Goal: Communication & Community: Answer question/provide support

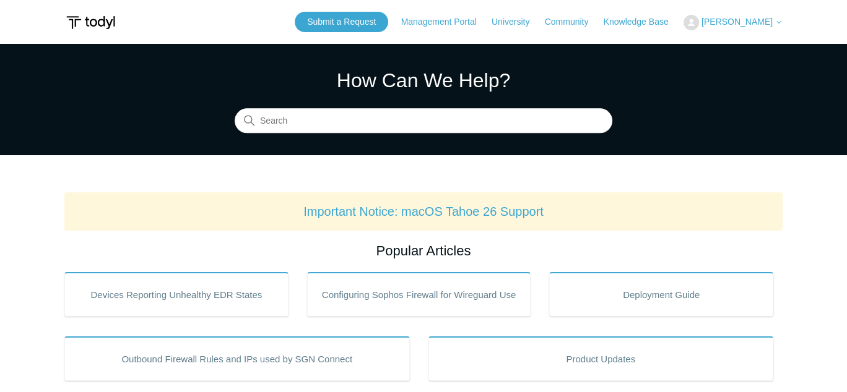
click at [733, 20] on span "[PERSON_NAME]" at bounding box center [736, 22] width 71 height 10
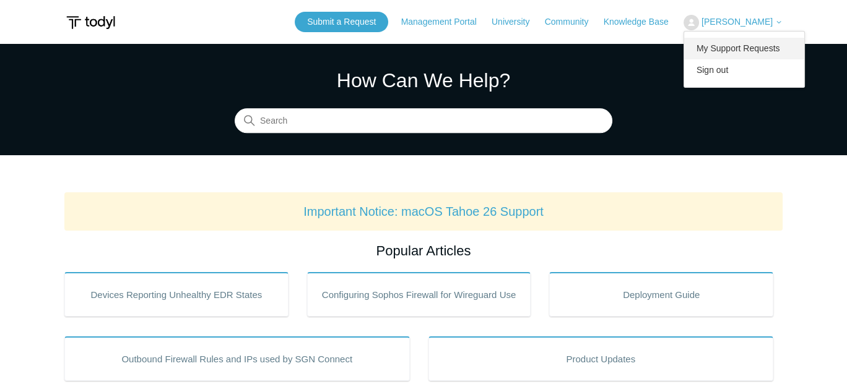
click at [734, 48] on link "My Support Requests" at bounding box center [744, 49] width 121 height 22
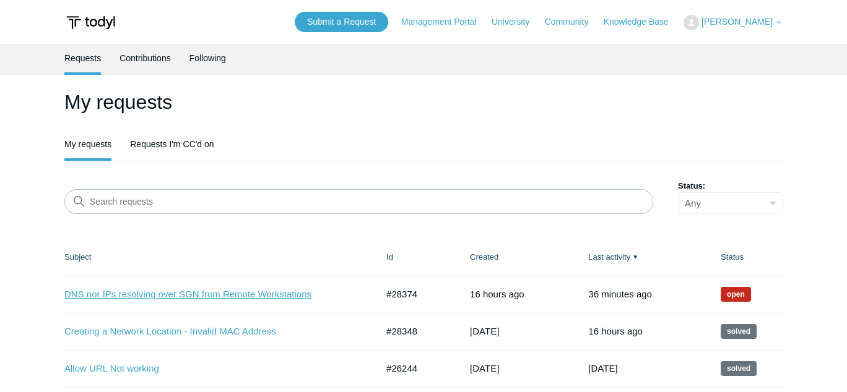
click at [196, 290] on link "DNS nor IPs resolving over SGN from Remote Workstations" at bounding box center [211, 295] width 294 height 14
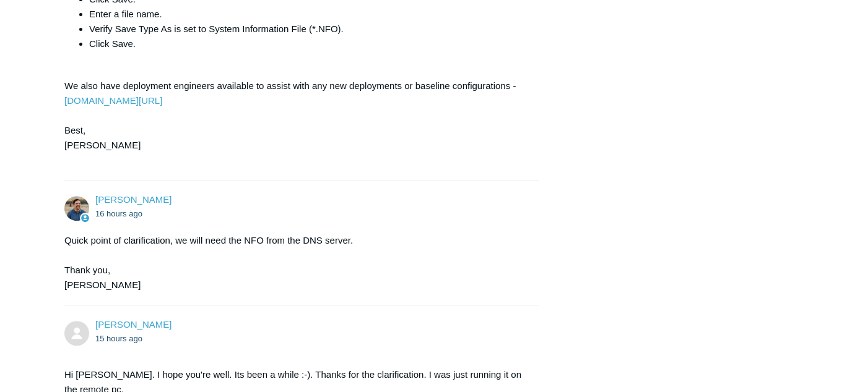
scroll to position [826, 0]
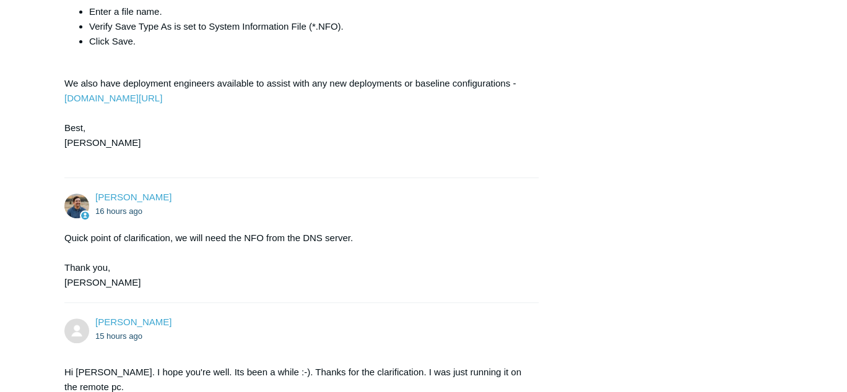
click at [841, 189] on main "Requests Contributions Following Todyl Support Center My activities DNS nor IPs…" at bounding box center [423, 129] width 847 height 1823
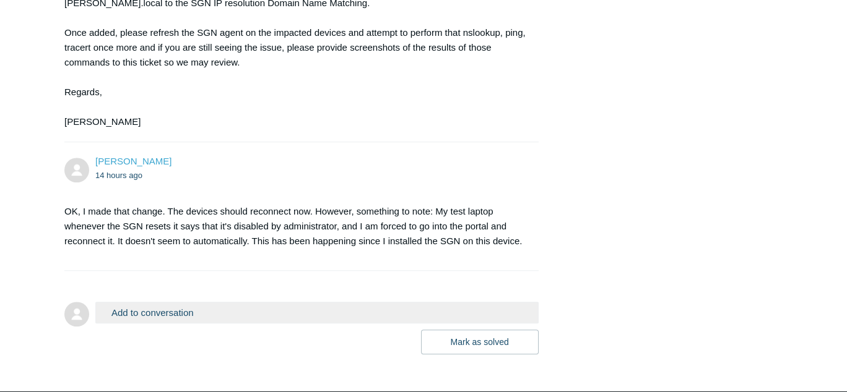
scroll to position [1602, 0]
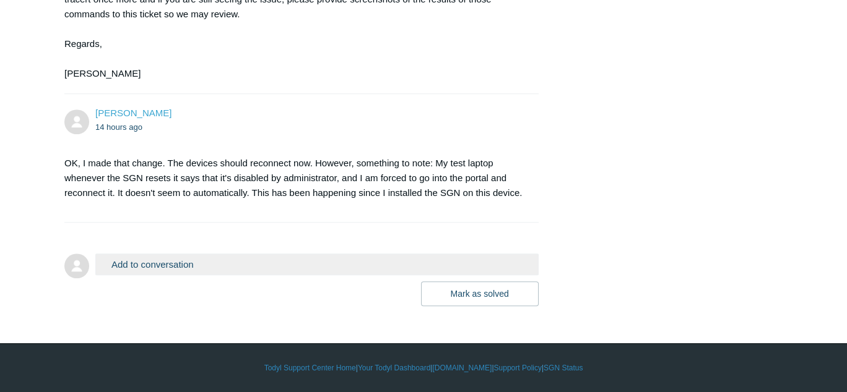
click at [379, 269] on button "Add to conversation" at bounding box center [316, 265] width 443 height 22
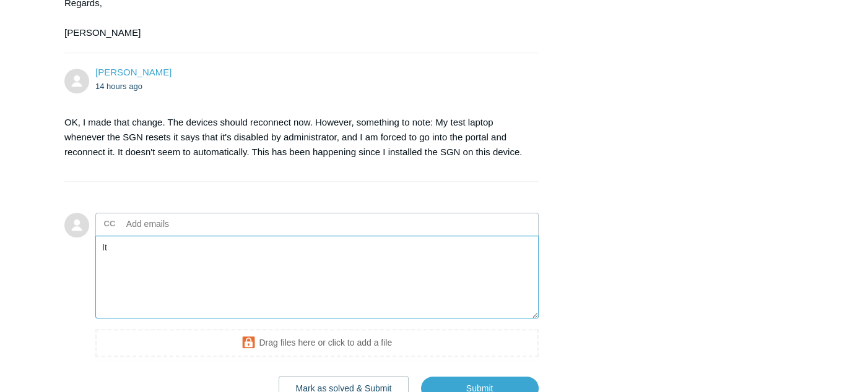
type textarea "I"
type textarea "T"
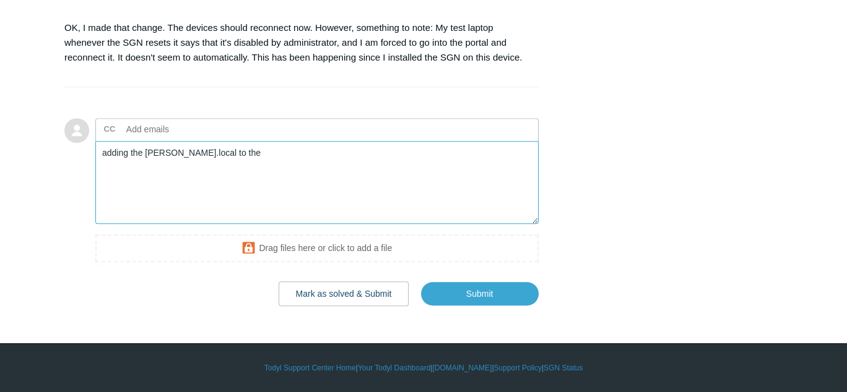
scroll to position [1737, 0]
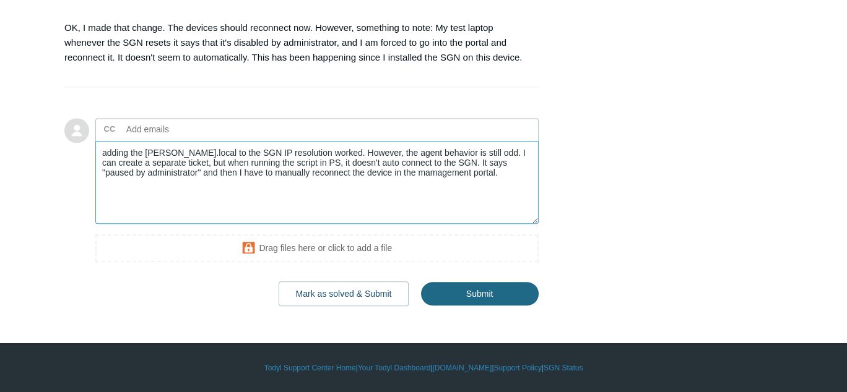
type textarea "adding the [PERSON_NAME].local to the SGN IP resolution worked. However, the ag…"
click at [486, 296] on input "Submit" at bounding box center [480, 294] width 118 height 25
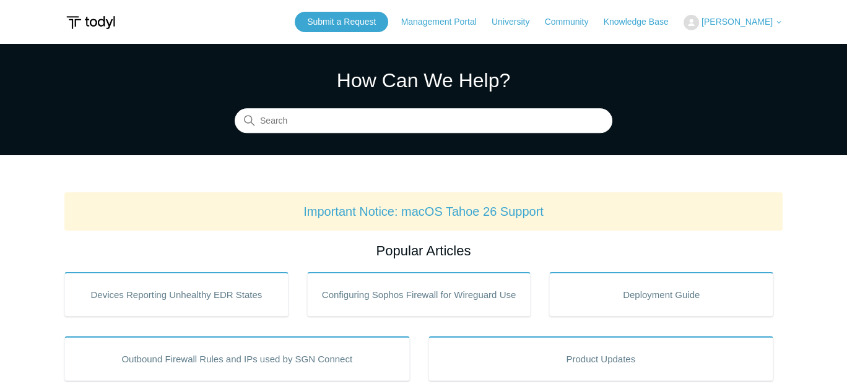
click at [739, 19] on span "[PERSON_NAME]" at bounding box center [736, 22] width 71 height 10
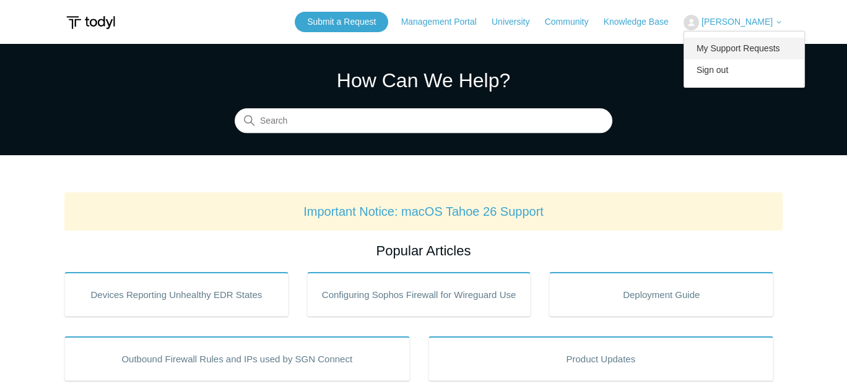
click at [735, 47] on link "My Support Requests" at bounding box center [744, 49] width 121 height 22
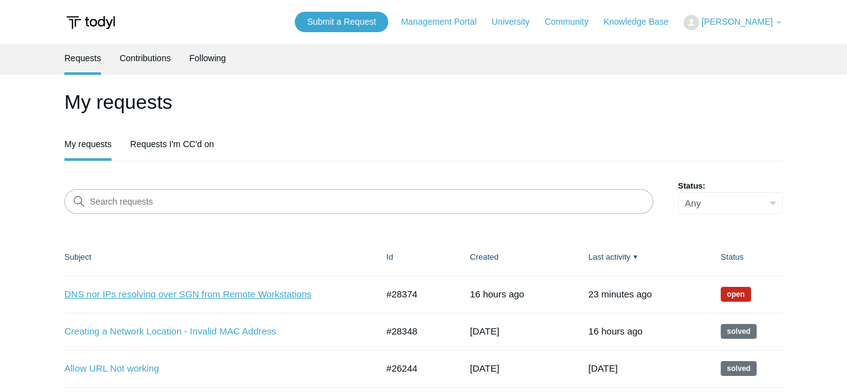
click at [233, 288] on link "DNS nor IPs resolving over SGN from Remote Workstations" at bounding box center [211, 295] width 294 height 14
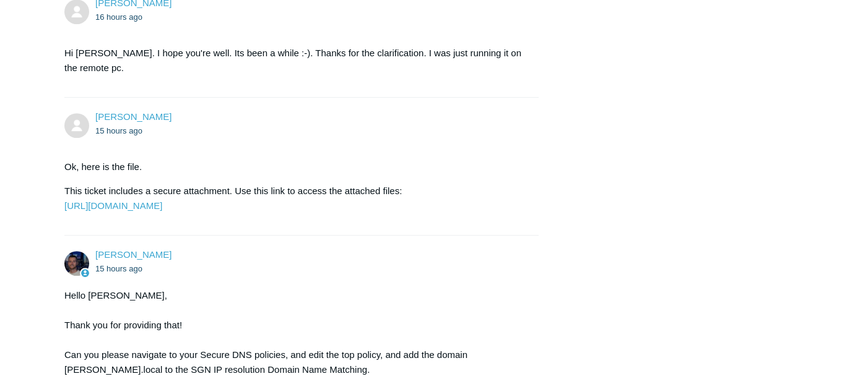
scroll to position [1274, 0]
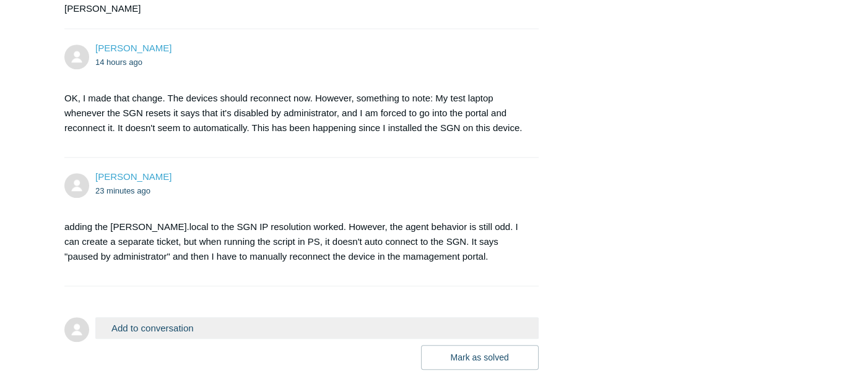
scroll to position [1731, 0]
